Goal: Transaction & Acquisition: Purchase product/service

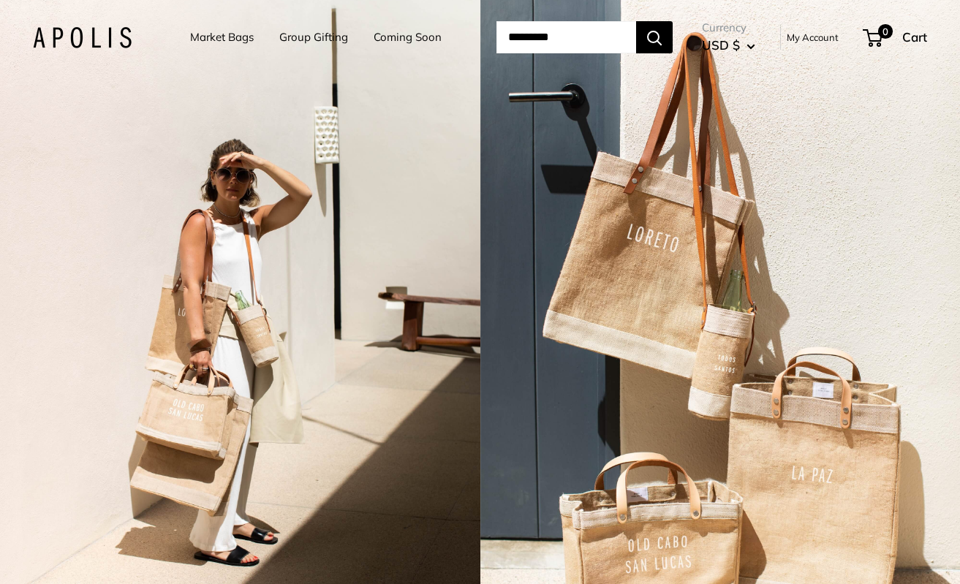
click at [236, 37] on link "Market Bags" at bounding box center [222, 37] width 64 height 20
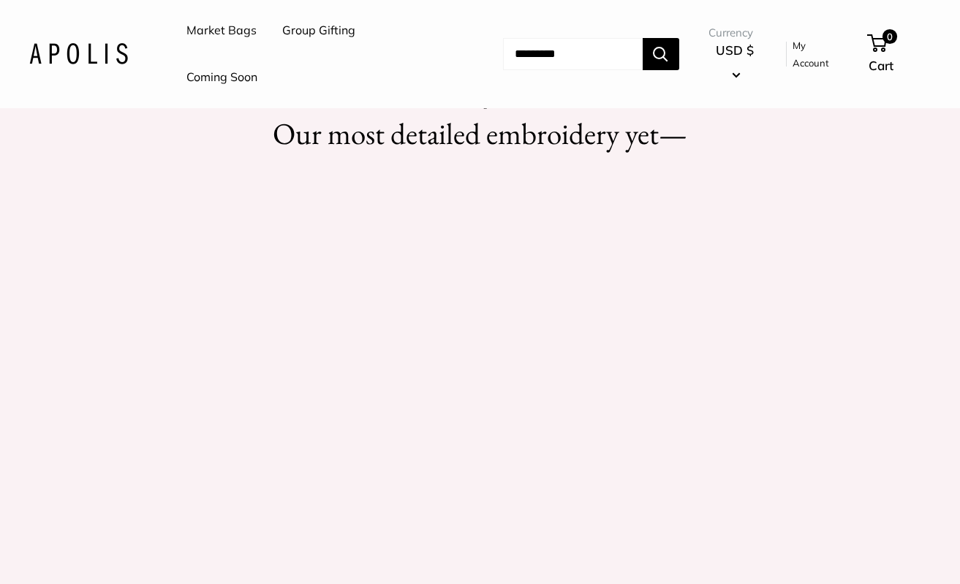
scroll to position [1207, 0]
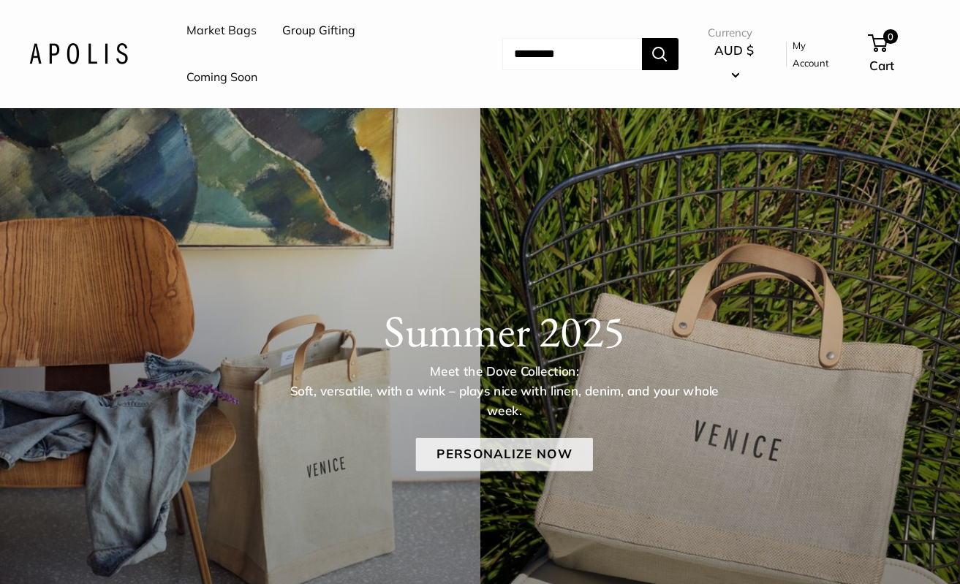
click at [493, 468] on link "Personalize Now" at bounding box center [503, 455] width 177 height 34
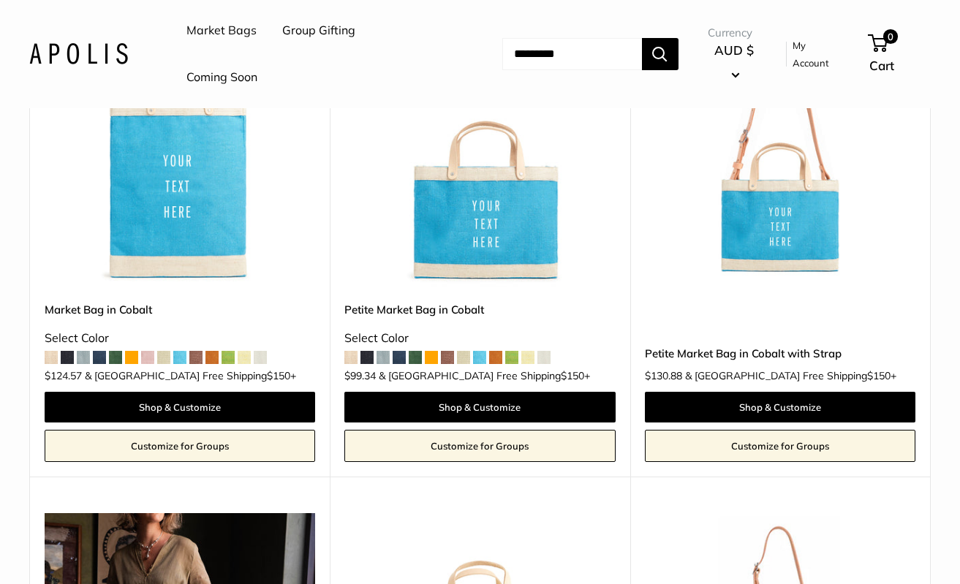
scroll to position [5454, 0]
